Goal: Check status: Check status

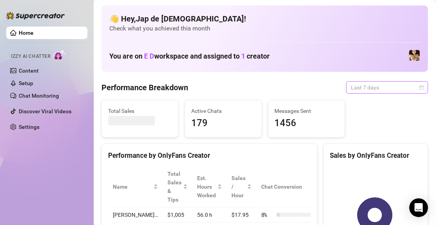
click at [354, 85] on span "Last 7 days" at bounding box center [387, 88] width 73 height 12
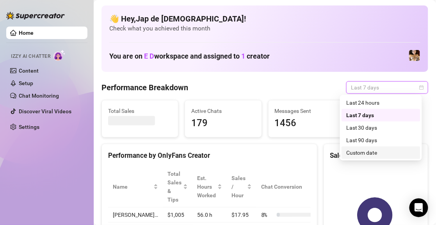
click at [362, 152] on div "Custom date" at bounding box center [380, 152] width 69 height 9
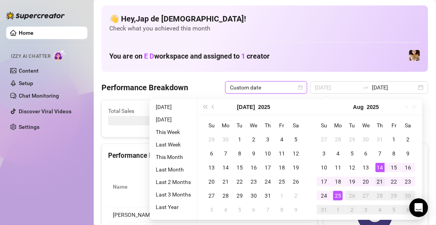
type input "[DATE]"
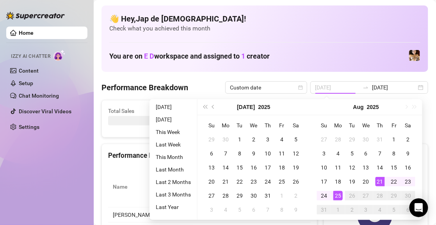
click at [380, 177] on div "21" at bounding box center [379, 181] width 9 height 9
type input "[DATE]"
click at [340, 195] on div "25" at bounding box center [337, 195] width 9 height 9
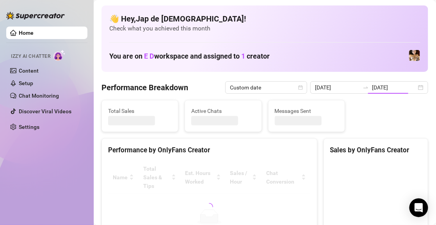
type input "[DATE]"
